Goal: Transaction & Acquisition: Book appointment/travel/reservation

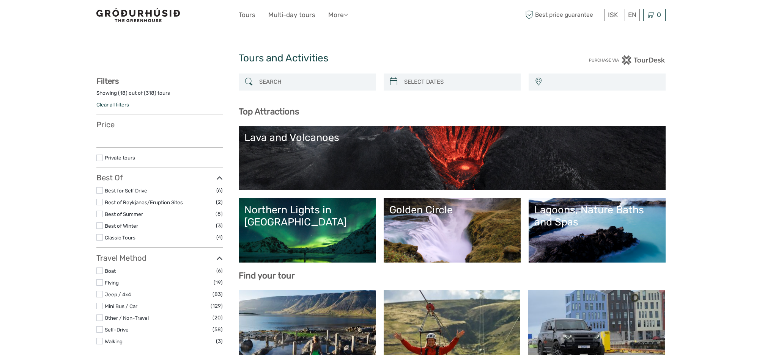
select select
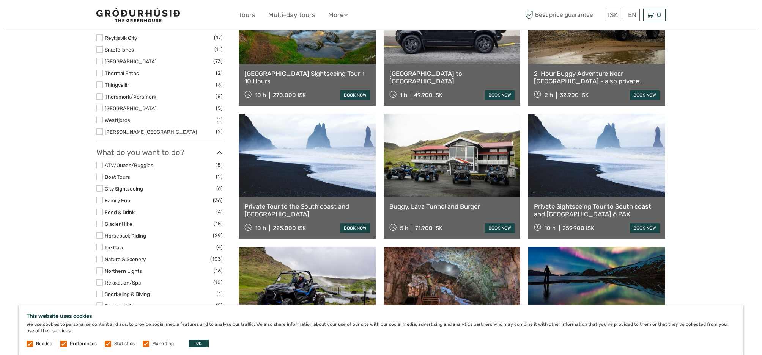
scroll to position [443, 0]
click at [457, 201] on div "Buggy, Lava Tunnel and Burger 5 h 71.900 ISK book now" at bounding box center [452, 218] width 137 height 42
click at [456, 206] on link "Buggy, Lava Tunnel and Burger" at bounding box center [452, 207] width 126 height 8
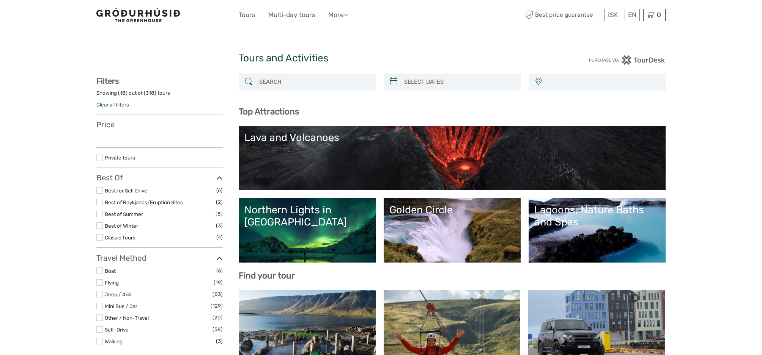
select select
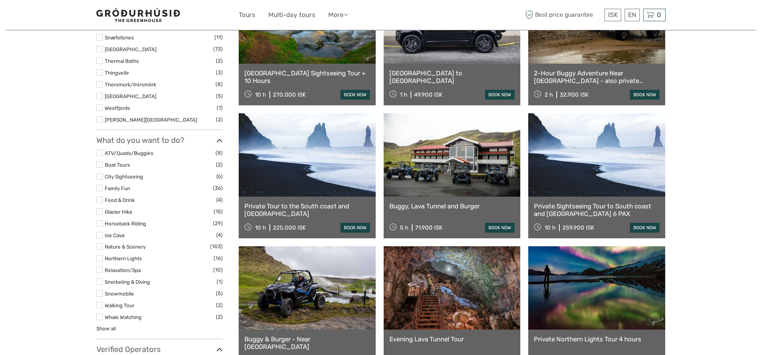
scroll to position [443, 0]
select select
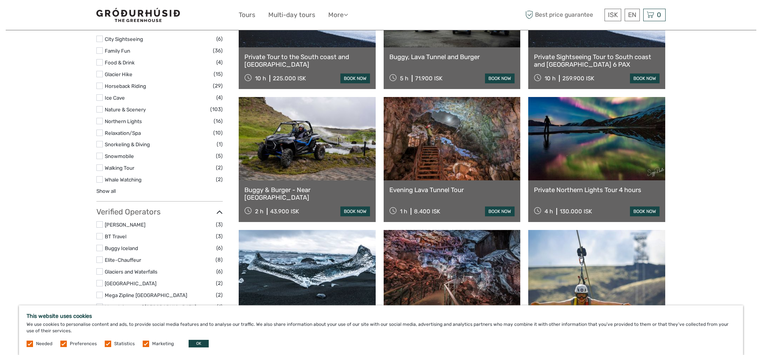
scroll to position [594, 0]
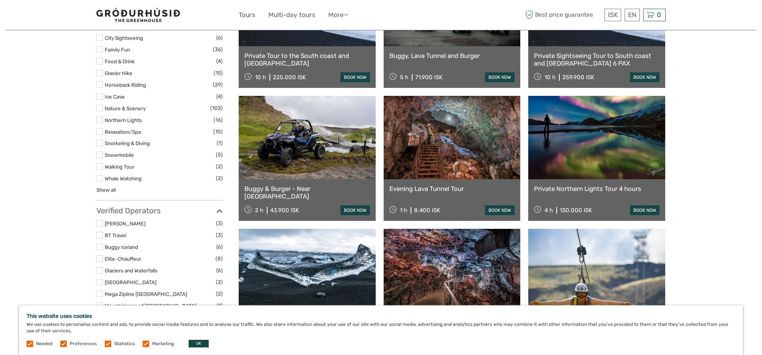
click at [639, 211] on link "book now" at bounding box center [645, 211] width 30 height 10
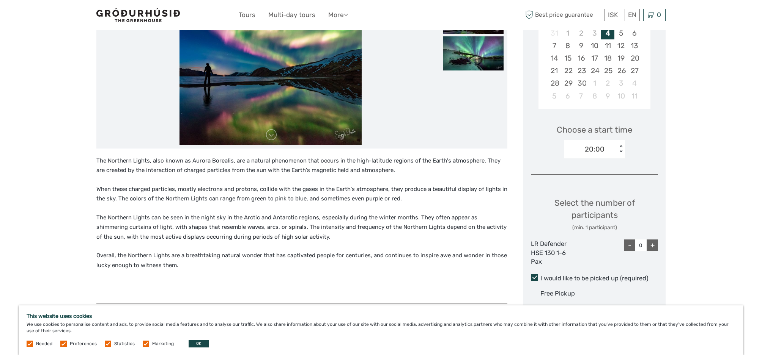
scroll to position [167, 0]
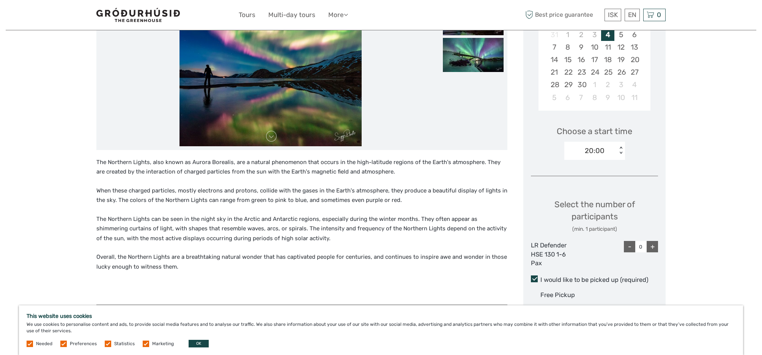
click at [610, 148] on div "20:00" at bounding box center [590, 150] width 53 height 11
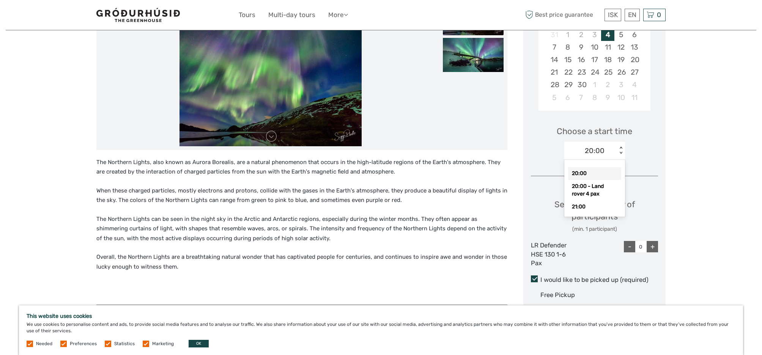
click at [710, 149] on div "Region / Starts from: Capital Region Travel method: Jeep / 4x4 4 hours Verified…" at bounding box center [381, 283] width 750 height 900
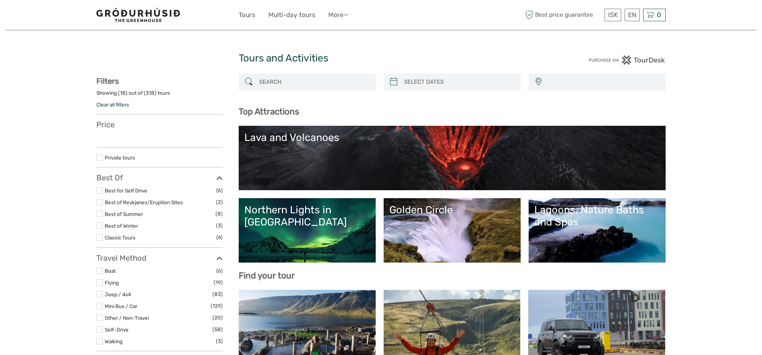
select select
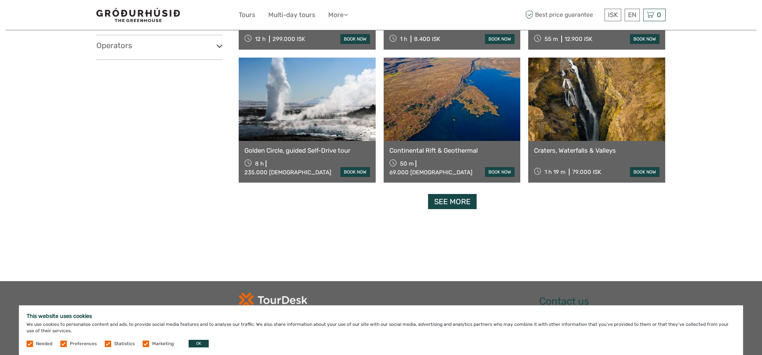
scroll to position [900, 0]
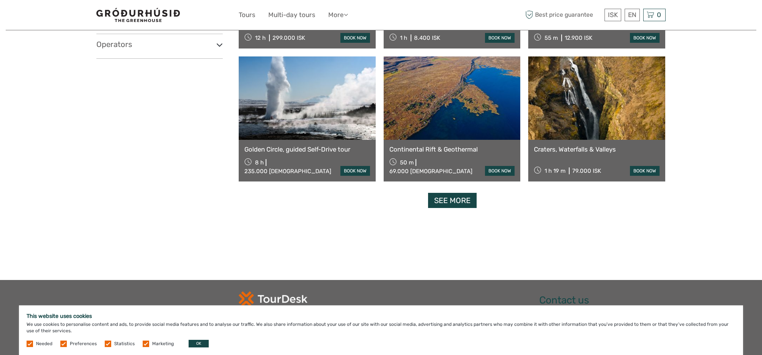
click at [459, 208] on link "See more" at bounding box center [452, 201] width 49 height 16
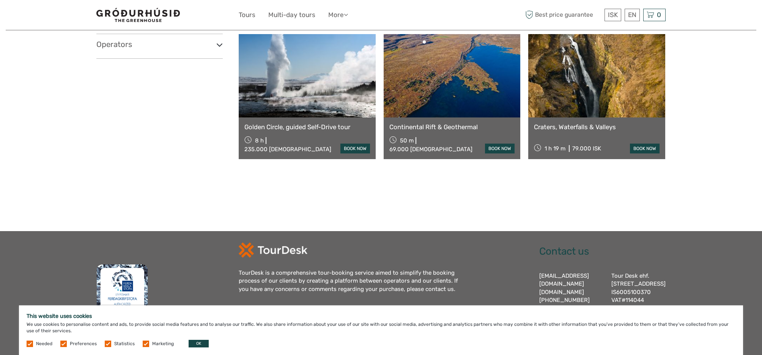
scroll to position [852, 0]
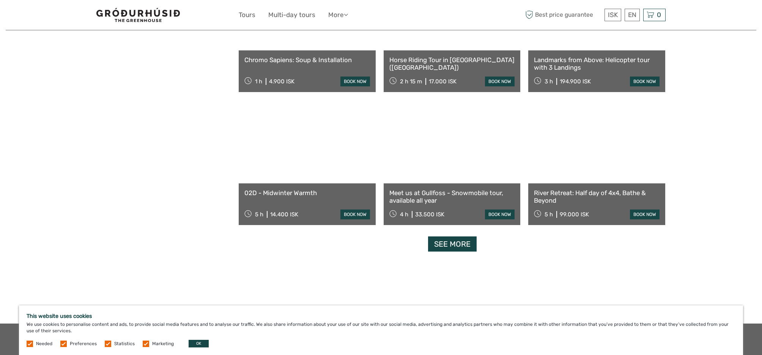
scroll to position [1472, 0]
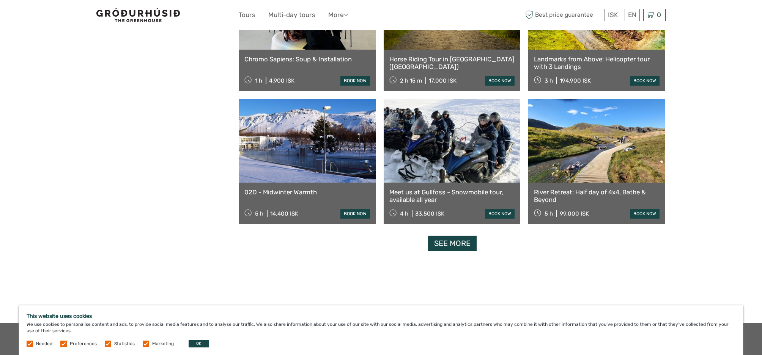
click at [456, 244] on link "See more" at bounding box center [452, 244] width 49 height 16
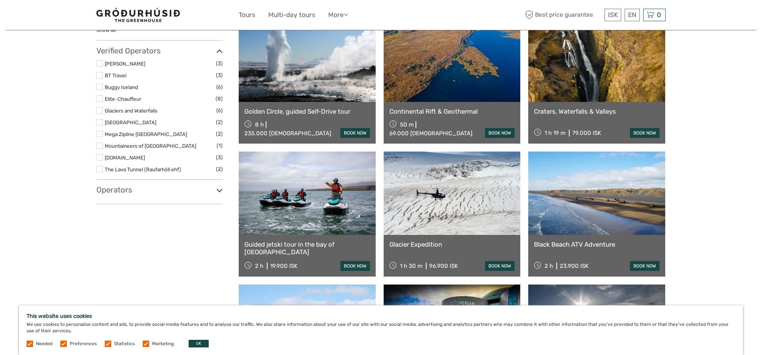
scroll to position [754, 0]
click at [220, 191] on icon at bounding box center [219, 190] width 6 height 10
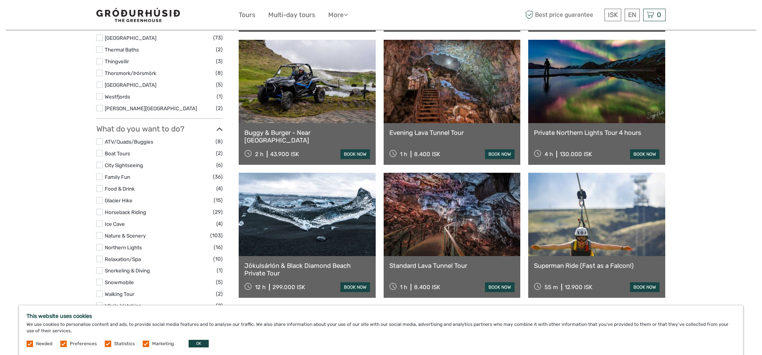
scroll to position [0, 0]
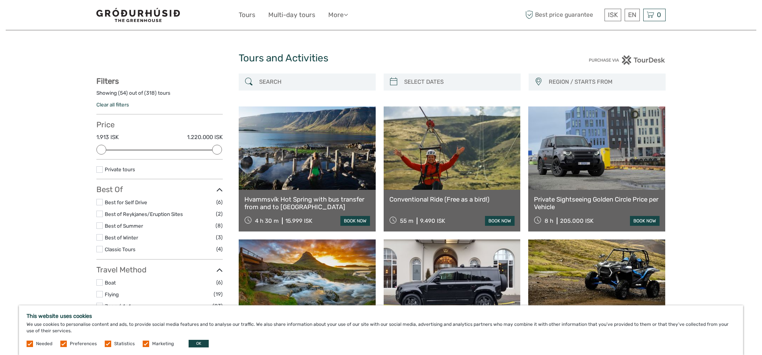
click at [343, 88] on input "search" at bounding box center [314, 81] width 116 height 13
click at [603, 81] on span "REGION / STARTS FROM" at bounding box center [603, 82] width 116 height 13
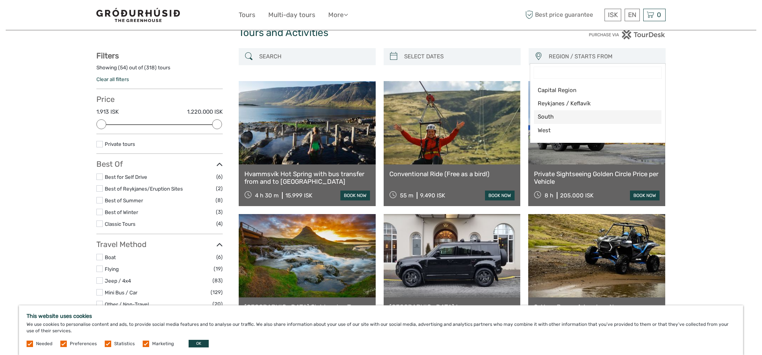
scroll to position [28, 0]
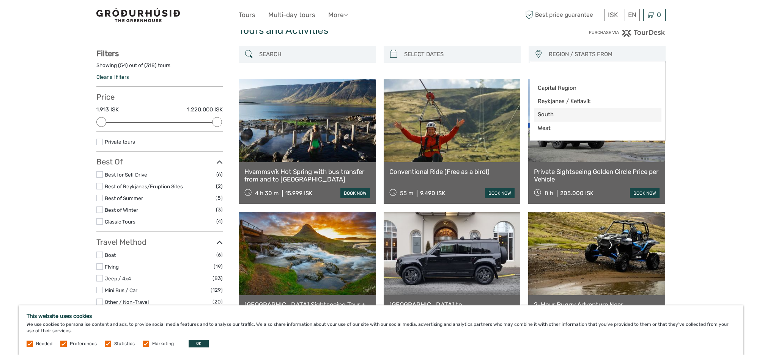
click at [574, 119] on span "South" at bounding box center [591, 115] width 107 height 8
select select "South"
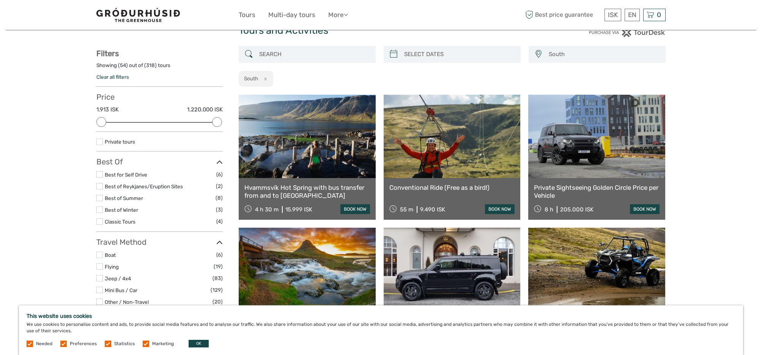
scroll to position [13, 0]
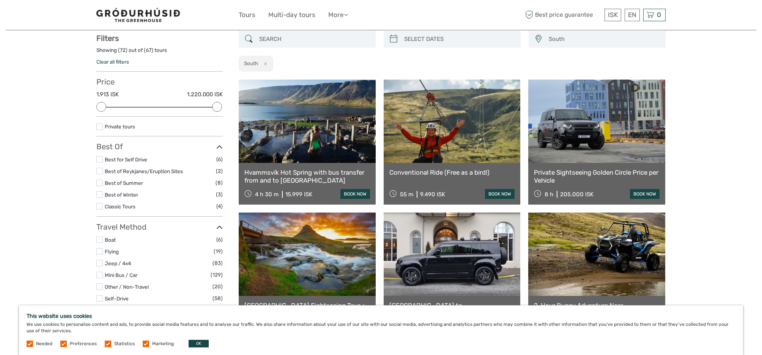
scroll to position [43, 0]
click at [102, 196] on label at bounding box center [99, 195] width 6 height 6
click at [0, 0] on input "checkbox" at bounding box center [0, 0] width 0 height 0
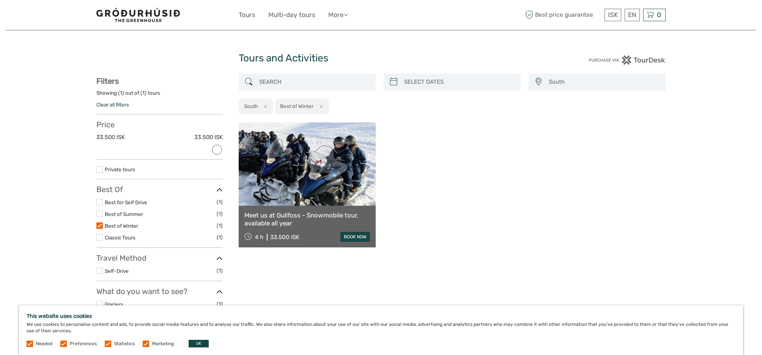
click at [307, 183] on link at bounding box center [307, 164] width 137 height 83
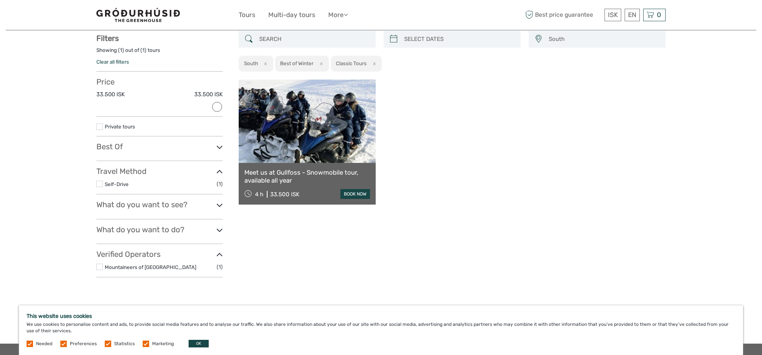
click at [217, 146] on icon at bounding box center [219, 147] width 6 height 10
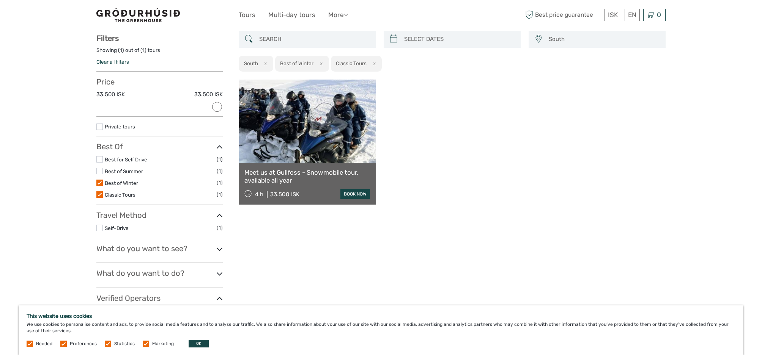
click at [100, 184] on label at bounding box center [99, 183] width 6 height 6
click at [0, 0] on input "checkbox" at bounding box center [0, 0] width 0 height 0
click at [100, 194] on label at bounding box center [99, 195] width 6 height 6
click at [0, 0] on input "checkbox" at bounding box center [0, 0] width 0 height 0
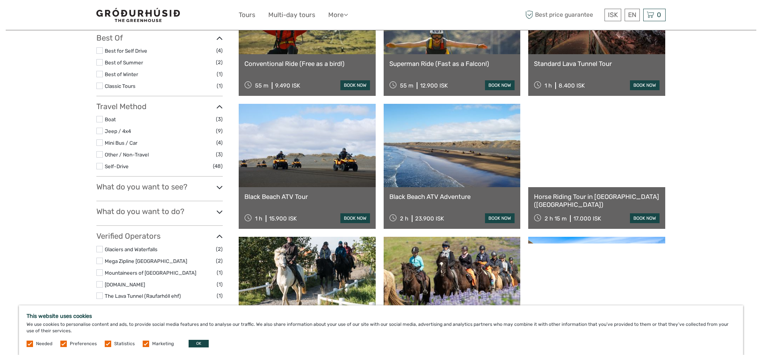
scroll to position [154, 0]
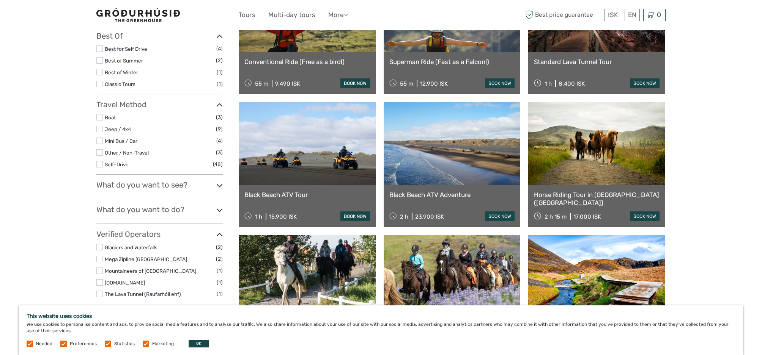
click at [209, 185] on h3 "What do you want to see?" at bounding box center [159, 185] width 126 height 9
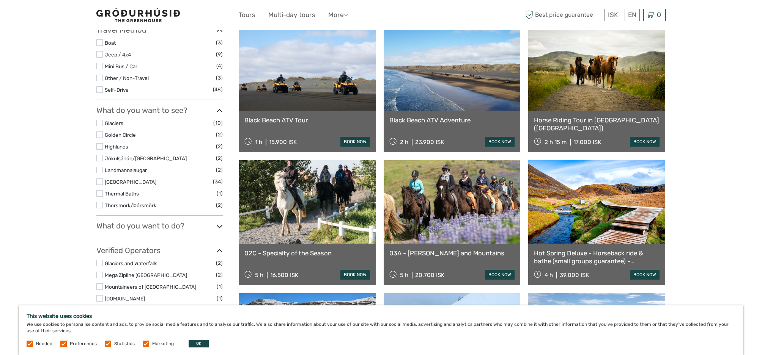
scroll to position [274, 0]
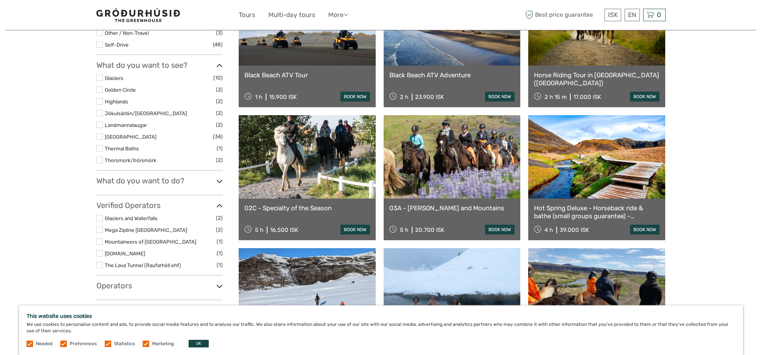
click at [207, 181] on h3 "What do you want to do?" at bounding box center [159, 180] width 126 height 9
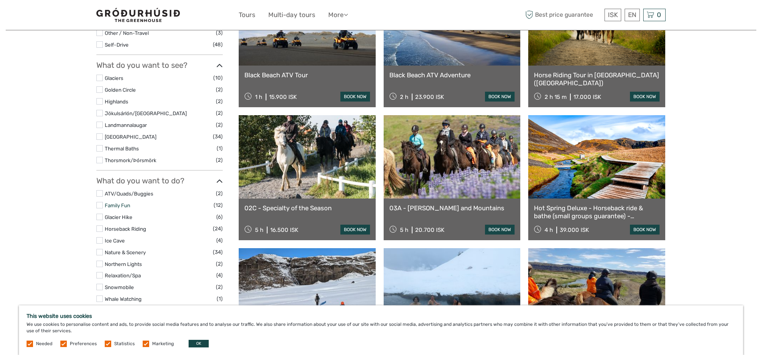
click at [111, 206] on link "Family Fun" at bounding box center [117, 206] width 25 height 6
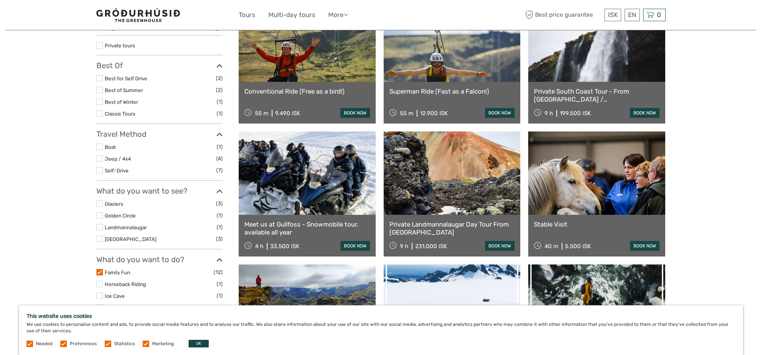
scroll to position [136, 0]
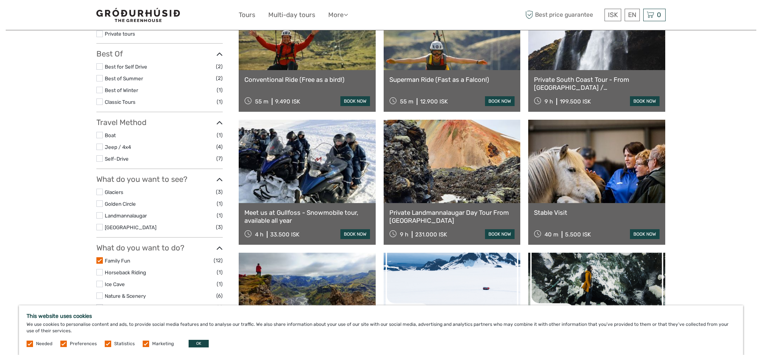
click at [634, 235] on link "book now" at bounding box center [645, 235] width 30 height 10
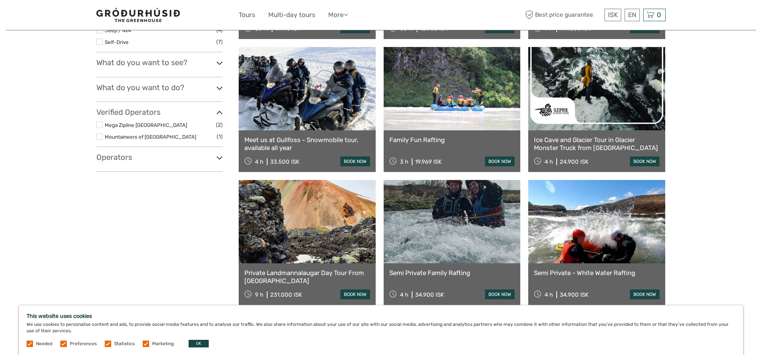
click at [631, 137] on link "Ice Cave and Glacier Tour in Glacier Monster Truck from Gullfoss" at bounding box center [597, 144] width 126 height 16
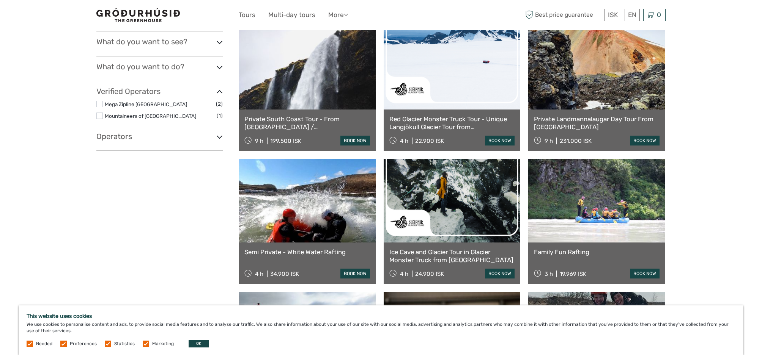
scroll to position [233, 0]
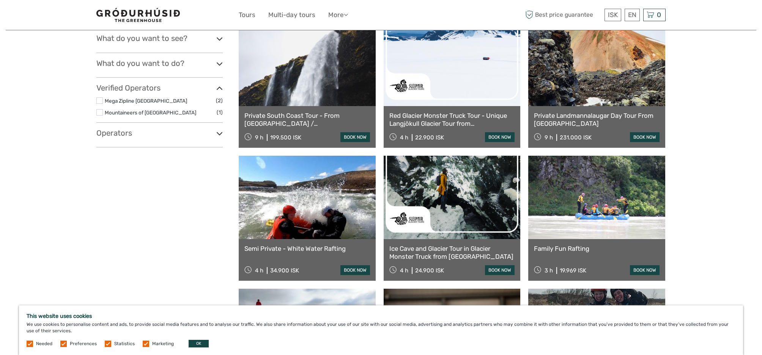
click at [467, 102] on link at bounding box center [452, 64] width 137 height 83
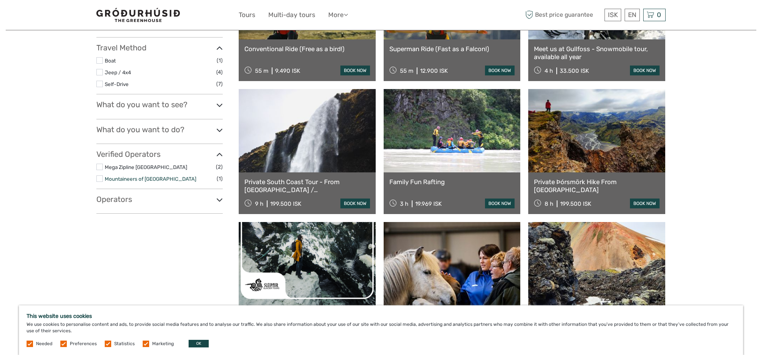
scroll to position [184, 0]
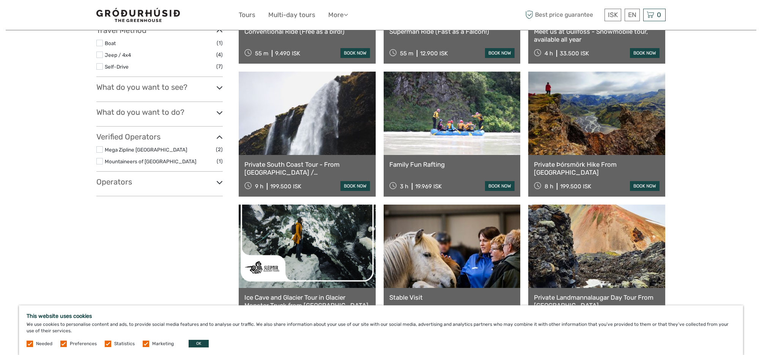
click at [216, 111] on icon at bounding box center [219, 113] width 6 height 10
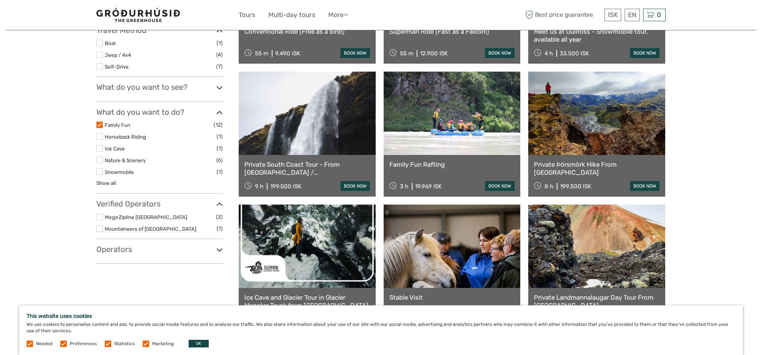
click at [95, 126] on div "Tours and Activities Tours and Activities REGION / STARTS FROM [GEOGRAPHIC_DATA…" at bounding box center [381, 175] width 750 height 719
click at [97, 125] on label at bounding box center [99, 125] width 6 height 6
click at [0, 0] on input "checkbox" at bounding box center [0, 0] width 0 height 0
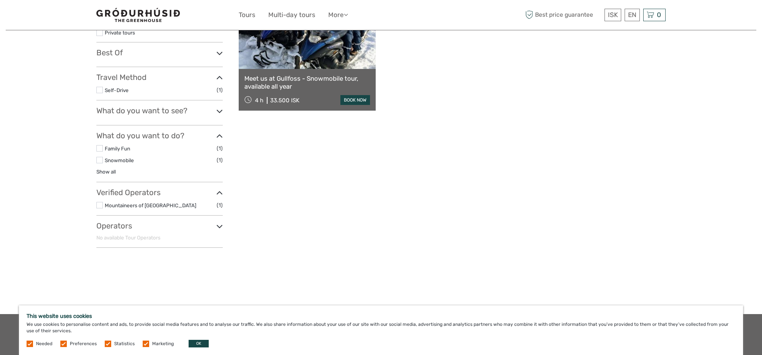
scroll to position [173, 0]
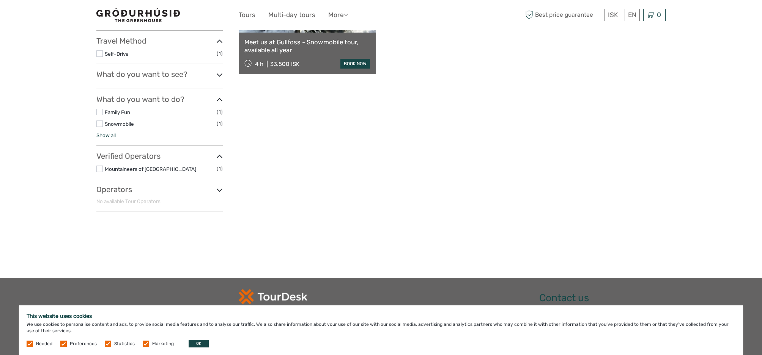
click at [111, 137] on link "Show all" at bounding box center [105, 135] width 19 height 6
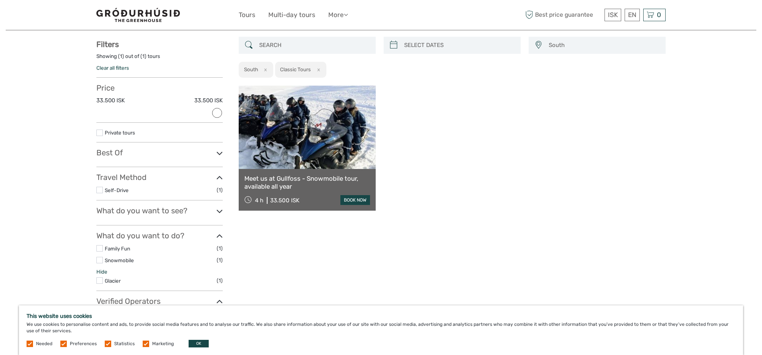
scroll to position [0, 0]
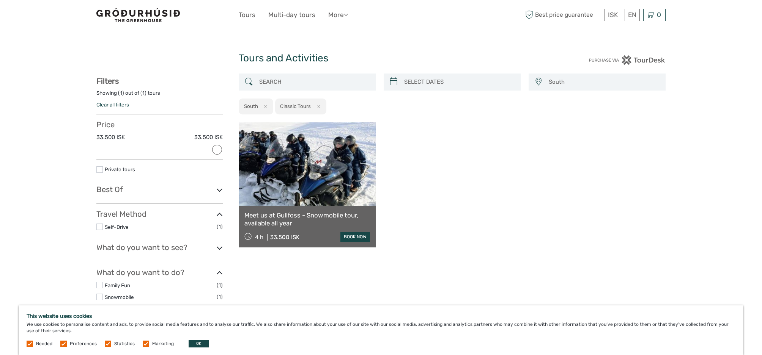
type input "04/09/2025"
click at [440, 86] on input "search" at bounding box center [459, 81] width 116 height 13
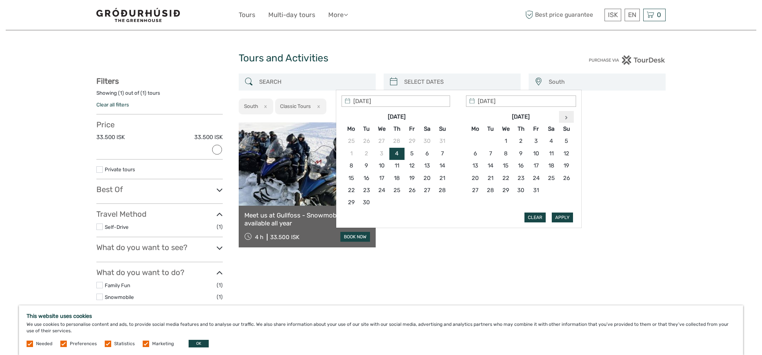
click at [569, 116] on th at bounding box center [566, 117] width 15 height 12
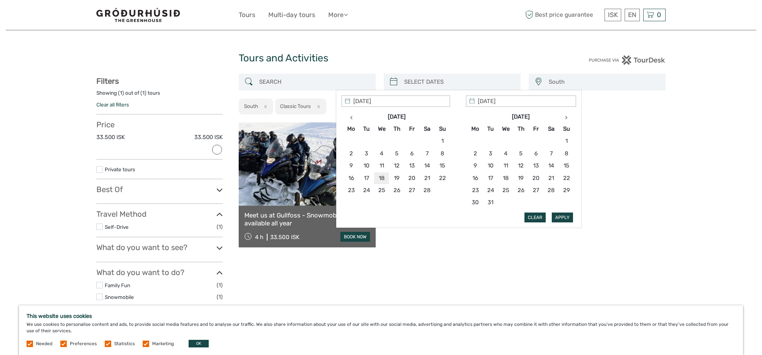
type input "18/02/2026"
type input "19/02/2026"
type input "18/02/2026"
click at [563, 215] on button "Apply" at bounding box center [562, 218] width 21 height 10
type input "[DATE] - [DATE]"
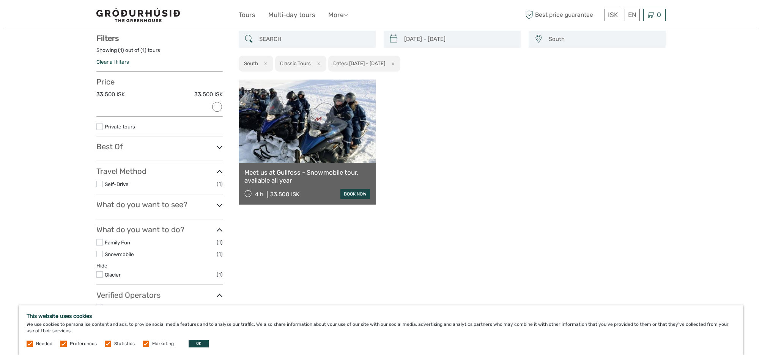
scroll to position [43, 0]
click at [319, 65] on button "x" at bounding box center [317, 64] width 10 height 8
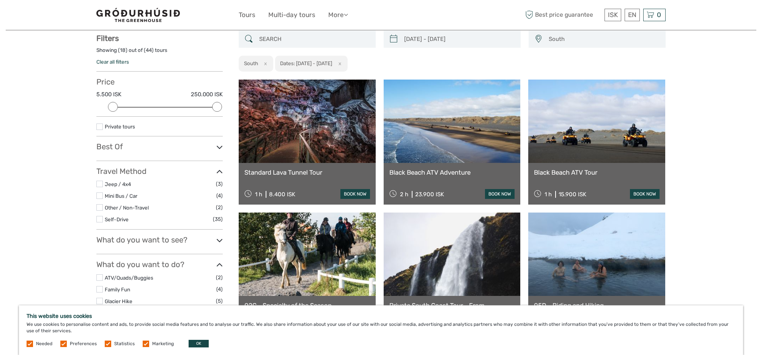
click at [323, 144] on link at bounding box center [307, 121] width 137 height 83
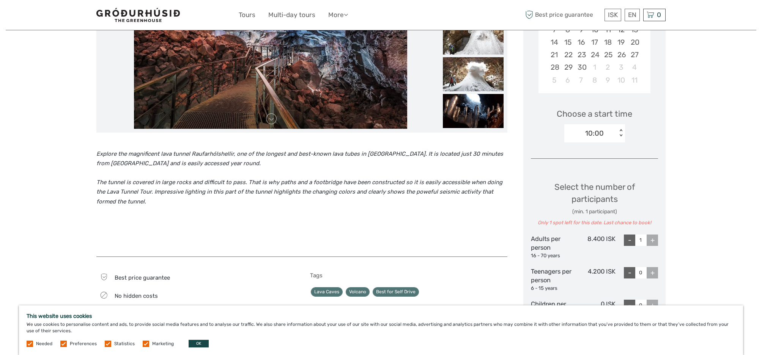
scroll to position [186, 0]
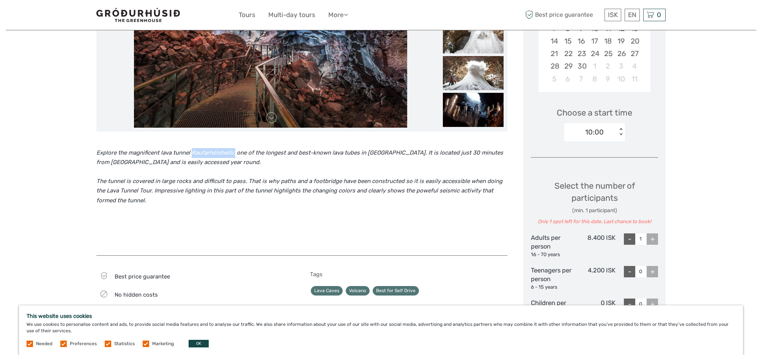
drag, startPoint x: 193, startPoint y: 154, endPoint x: 234, endPoint y: 153, distance: 41.7
click at [234, 153] on icon "Explore the magnificent lava tunnel Raufarhólshellir, one of the longest and be…" at bounding box center [299, 157] width 407 height 17
copy icon "Raufarhólshellir,"
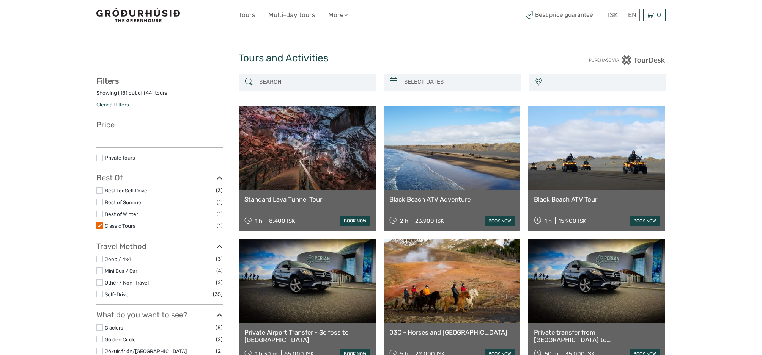
scroll to position [43, 0]
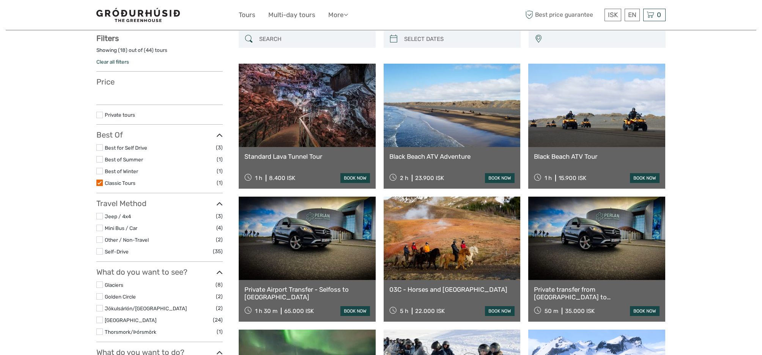
type input "[DATE] - [DATE]"
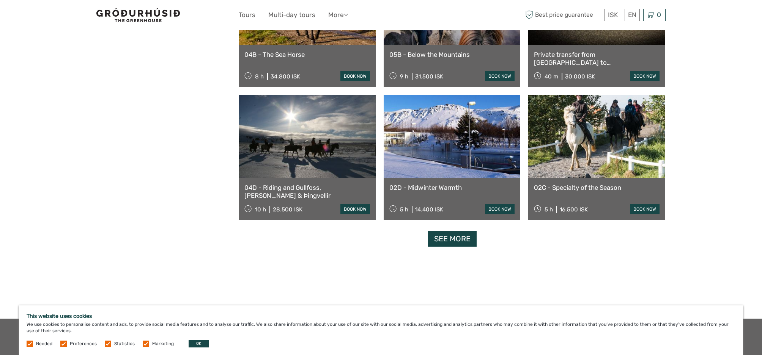
scroll to position [696, 0]
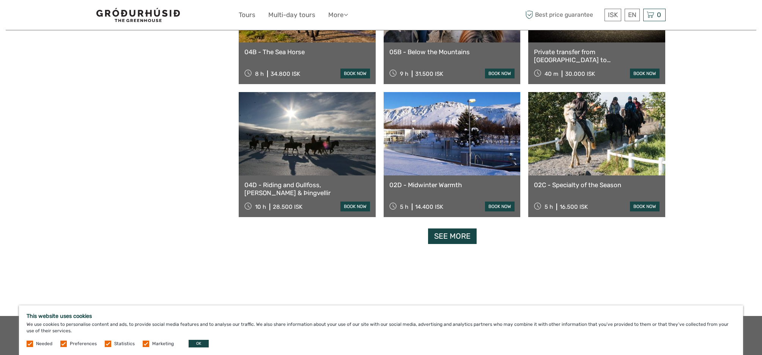
click at [455, 244] on link "See more" at bounding box center [452, 237] width 49 height 16
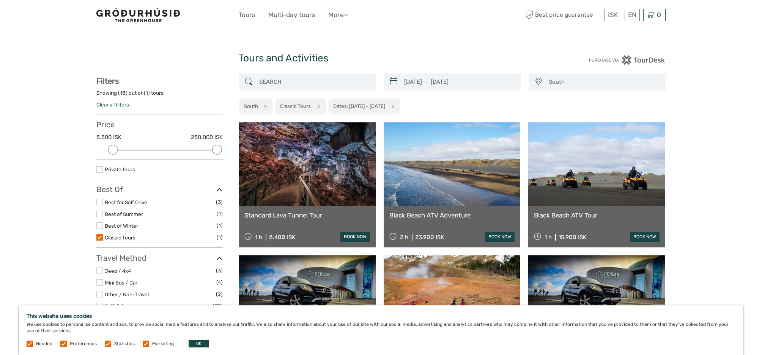
click at [294, 86] on input "search" at bounding box center [314, 81] width 116 height 13
type input "bread"
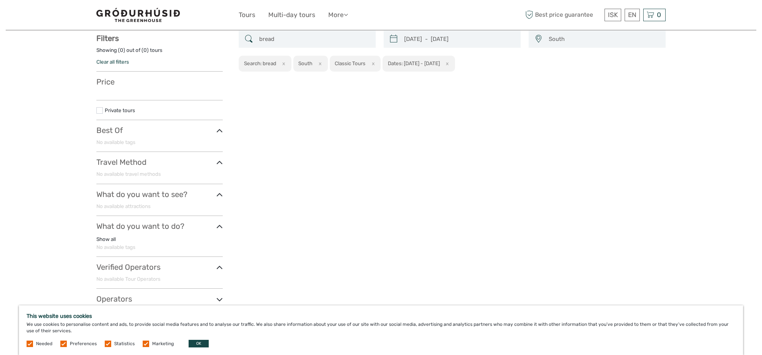
scroll to position [43, 0]
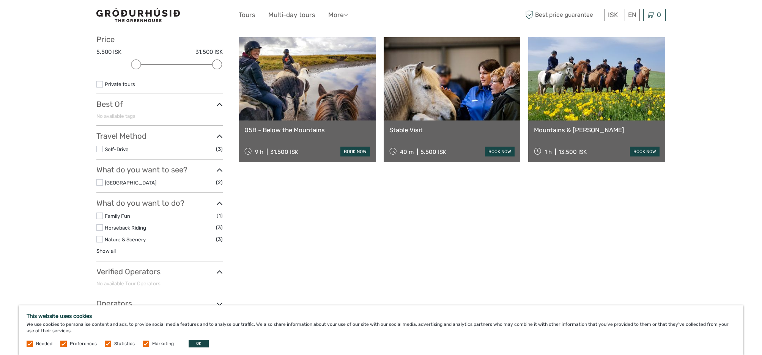
scroll to position [43, 0]
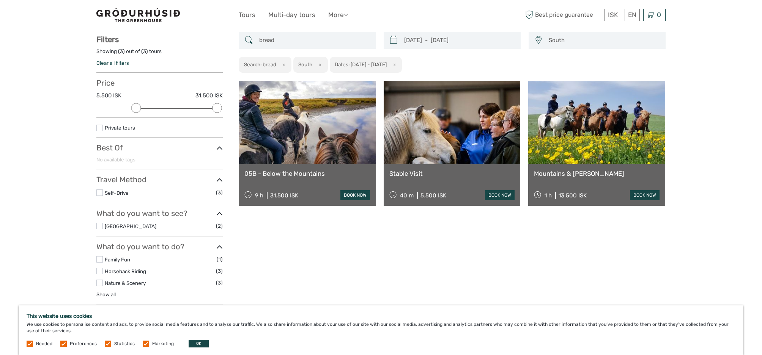
scroll to position [272, 0]
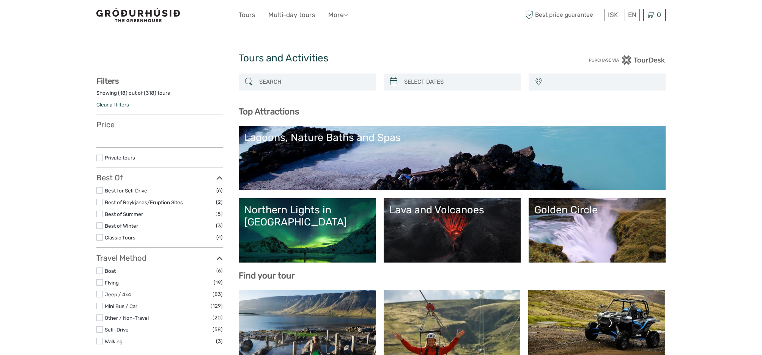
select select
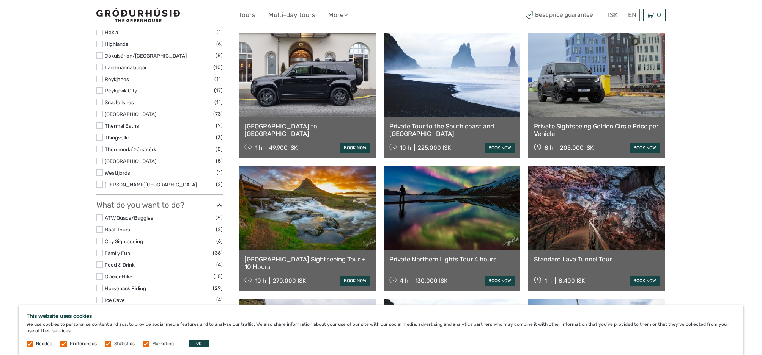
scroll to position [391, 0]
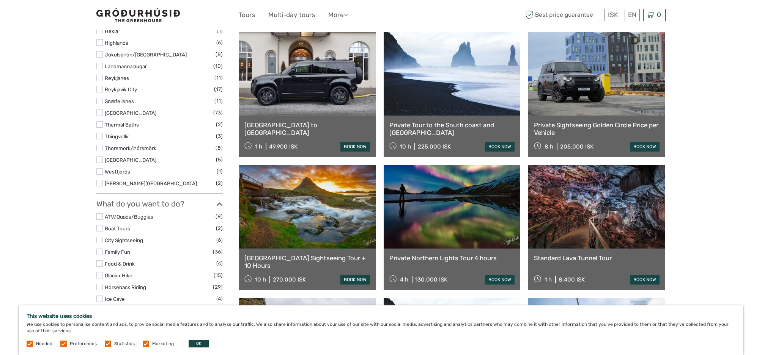
click at [610, 223] on link at bounding box center [596, 206] width 137 height 83
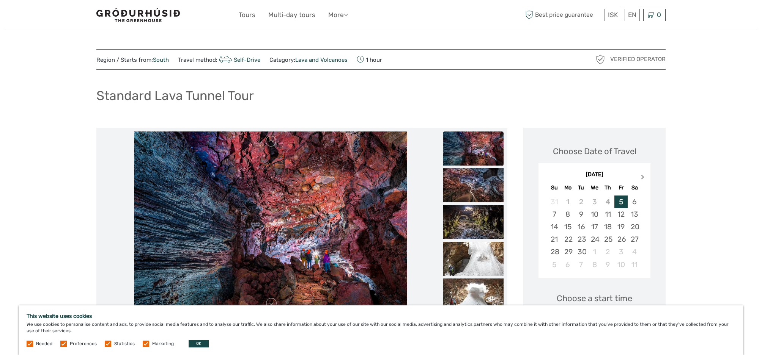
click at [643, 178] on button "Next Month" at bounding box center [643, 179] width 12 height 12
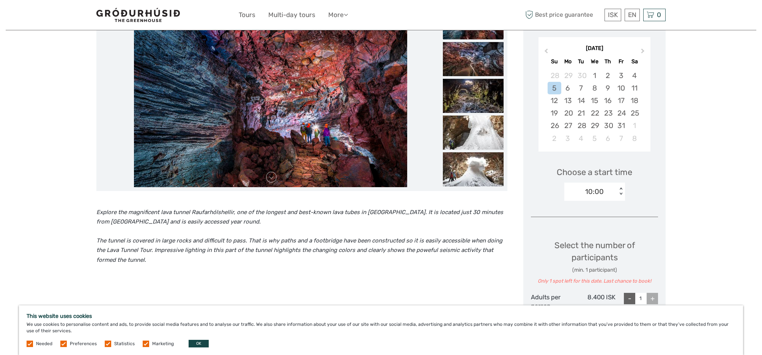
scroll to position [125, 0]
